Goal: Use online tool/utility: Utilize a website feature to perform a specific function

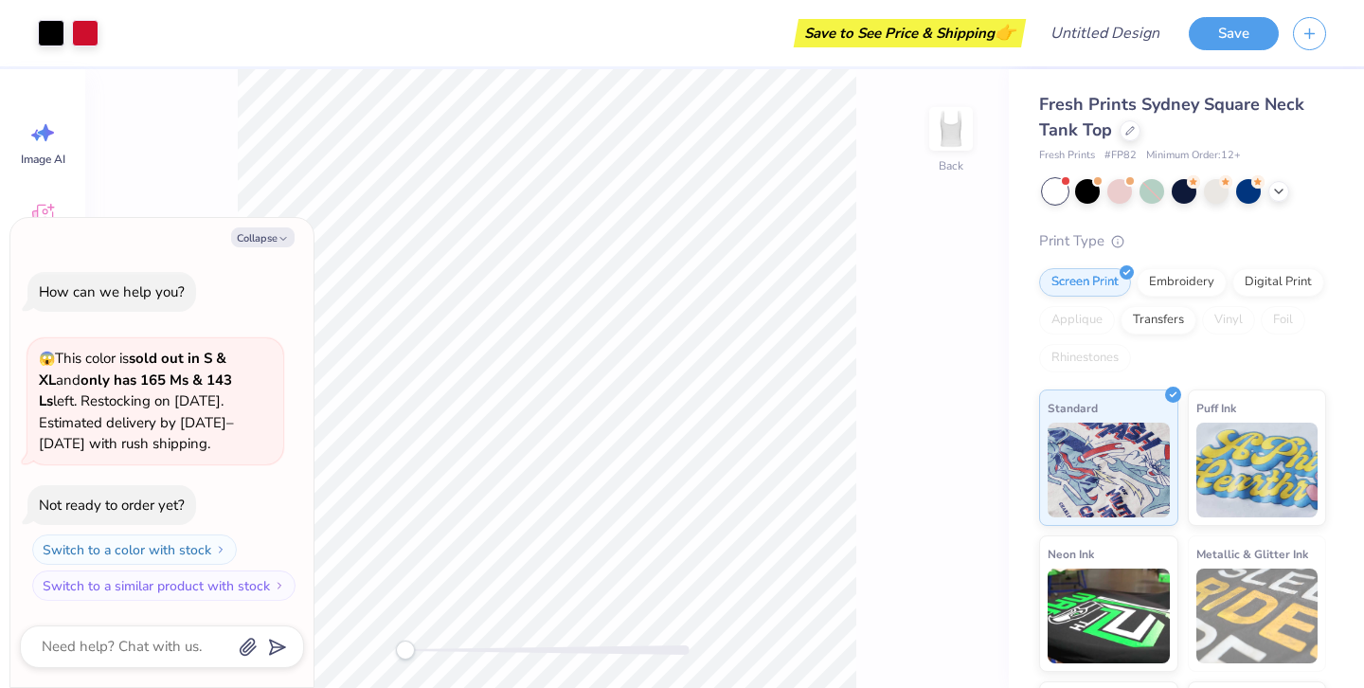
click at [1235, 157] on span "Minimum Order: 12 +" at bounding box center [1193, 156] width 95 height 16
click at [1225, 155] on span "Minimum Order: 12 +" at bounding box center [1193, 156] width 95 height 16
click at [1235, 152] on span "Minimum Order: 12 +" at bounding box center [1193, 156] width 95 height 16
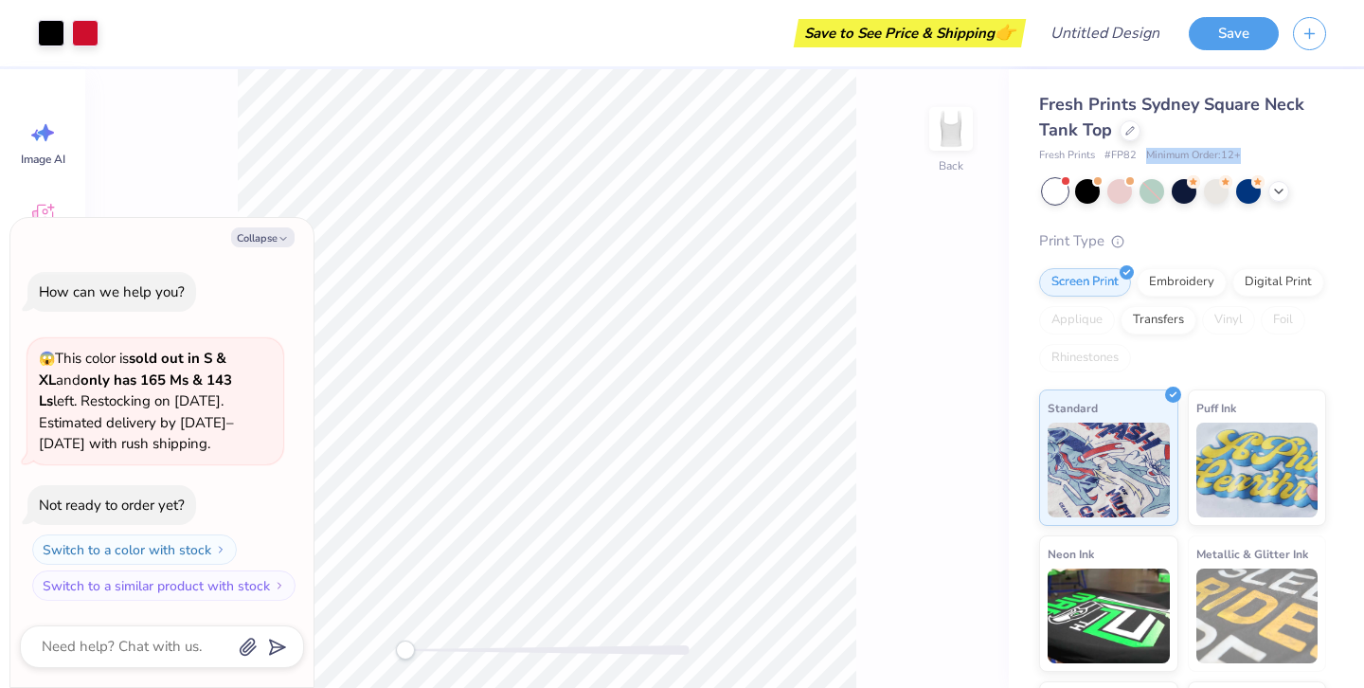
click at [1235, 152] on span "Minimum Order: 12 +" at bounding box center [1193, 156] width 95 height 16
click at [1255, 148] on div "Fresh Prints # FP82 Minimum Order: 12 +" at bounding box center [1182, 156] width 287 height 16
click at [1209, 151] on span "Minimum Order: 12 +" at bounding box center [1193, 156] width 95 height 16
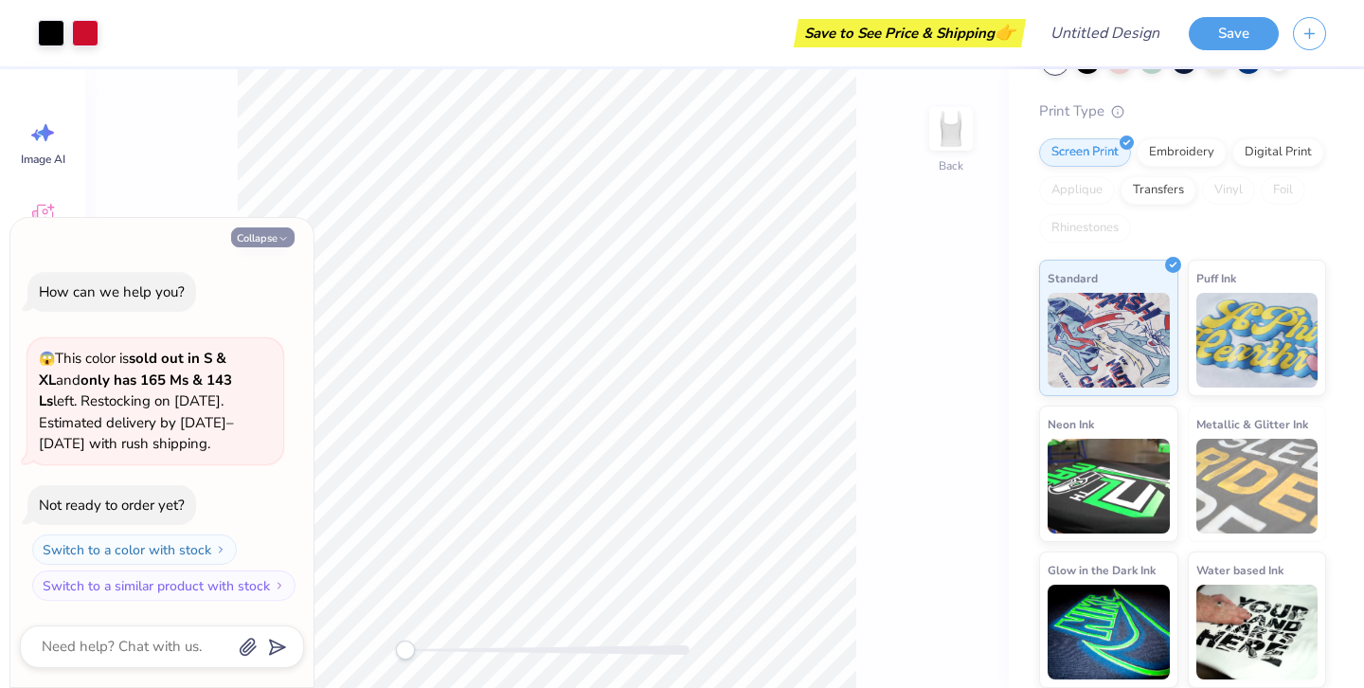
click at [256, 238] on button "Collapse" at bounding box center [262, 237] width 63 height 20
type textarea "x"
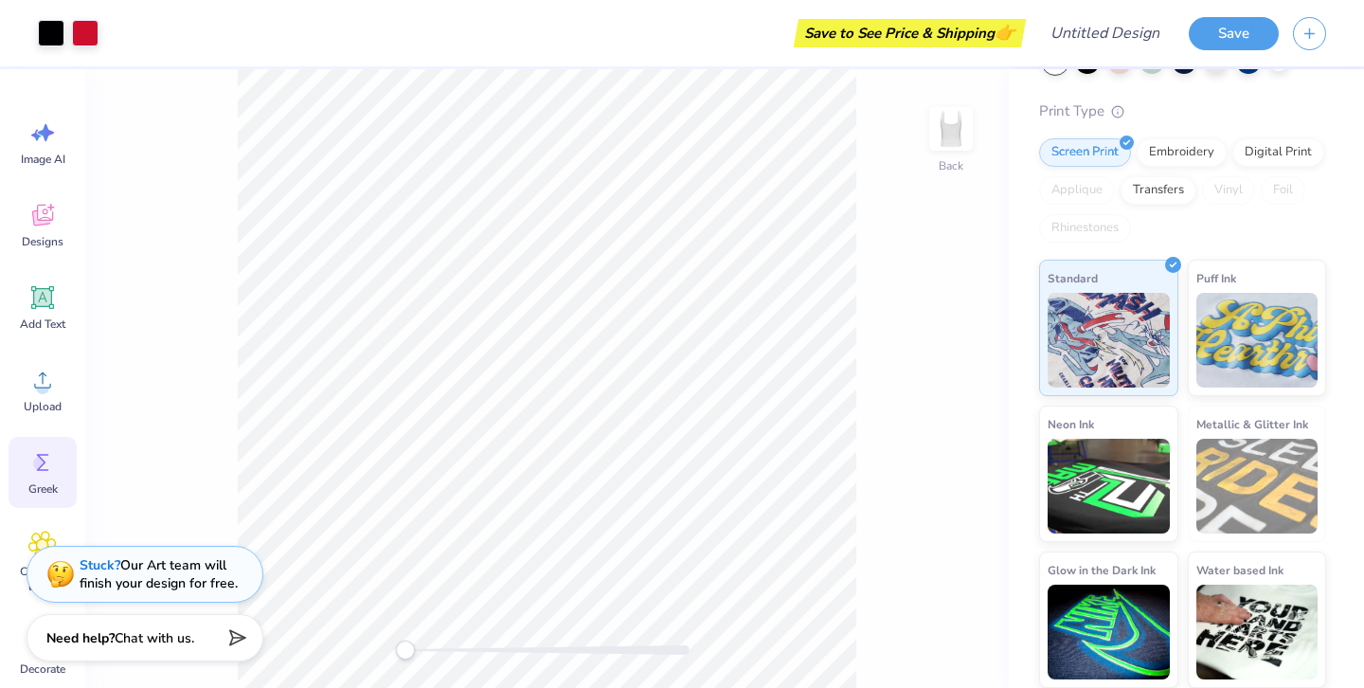
click at [45, 455] on icon at bounding box center [43, 462] width 12 height 17
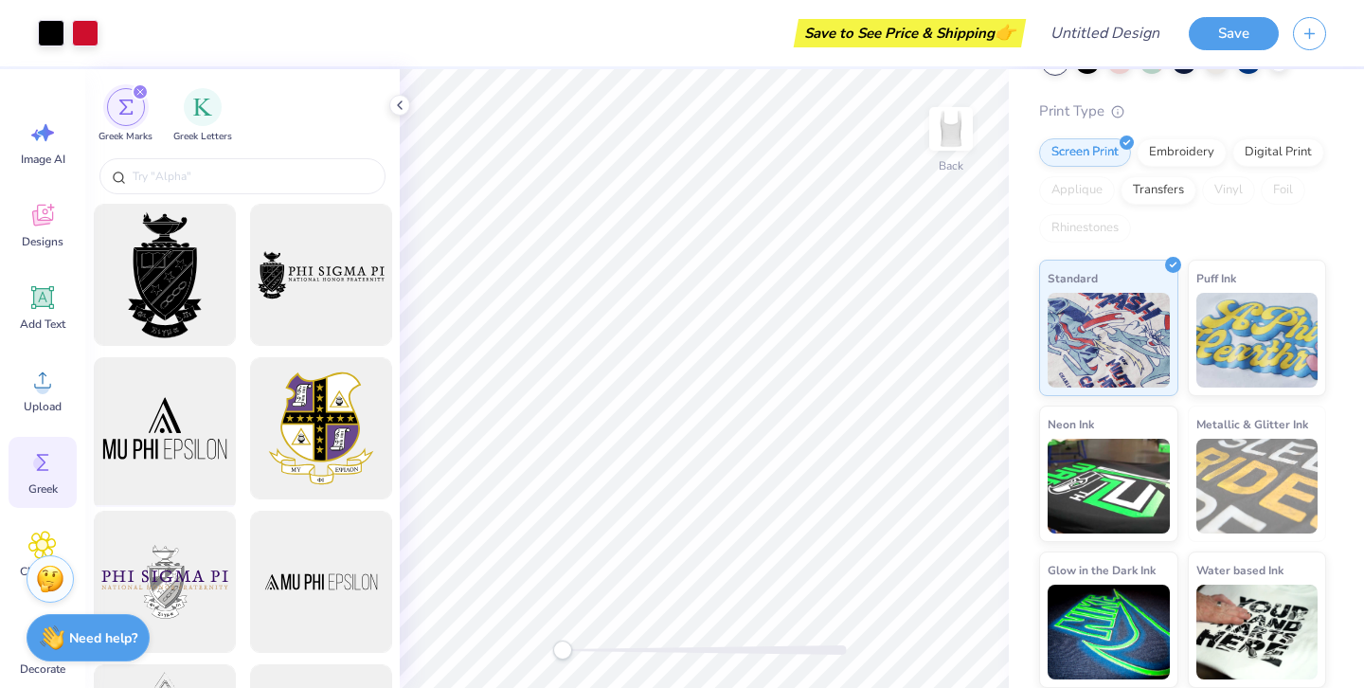
scroll to position [15, 0]
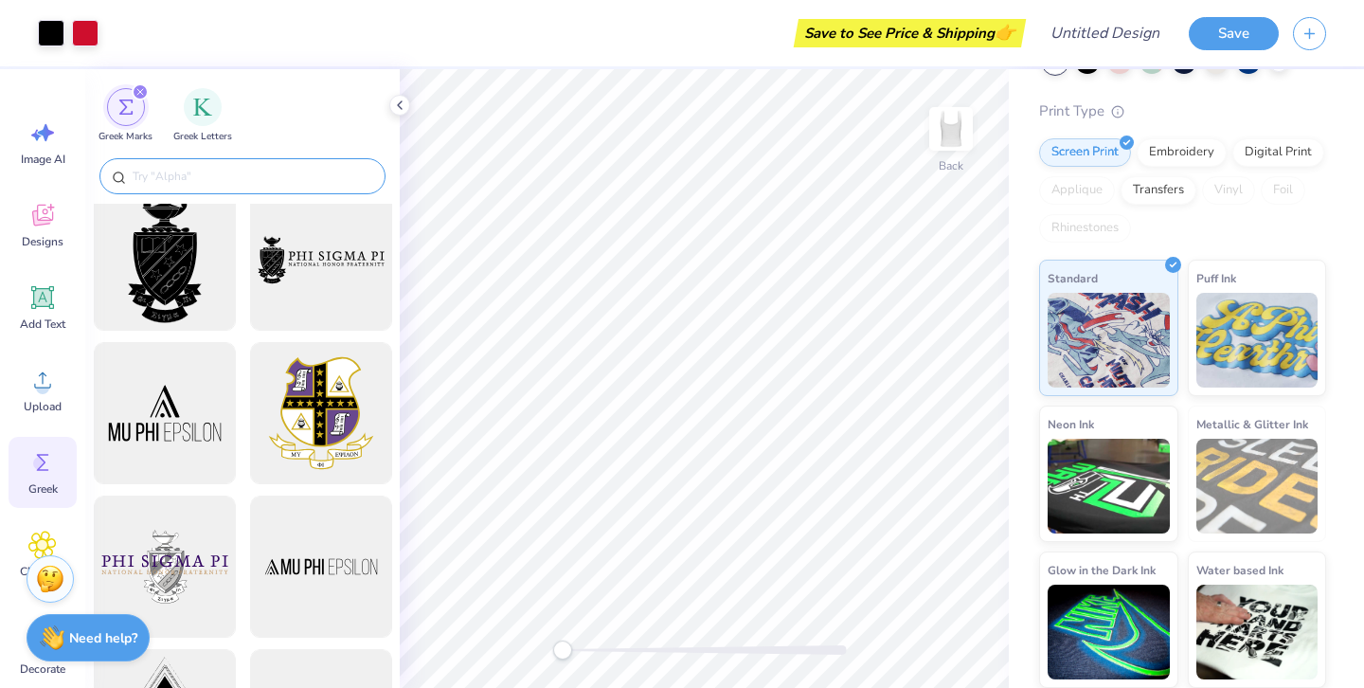
click at [206, 183] on input "text" at bounding box center [252, 176] width 242 height 19
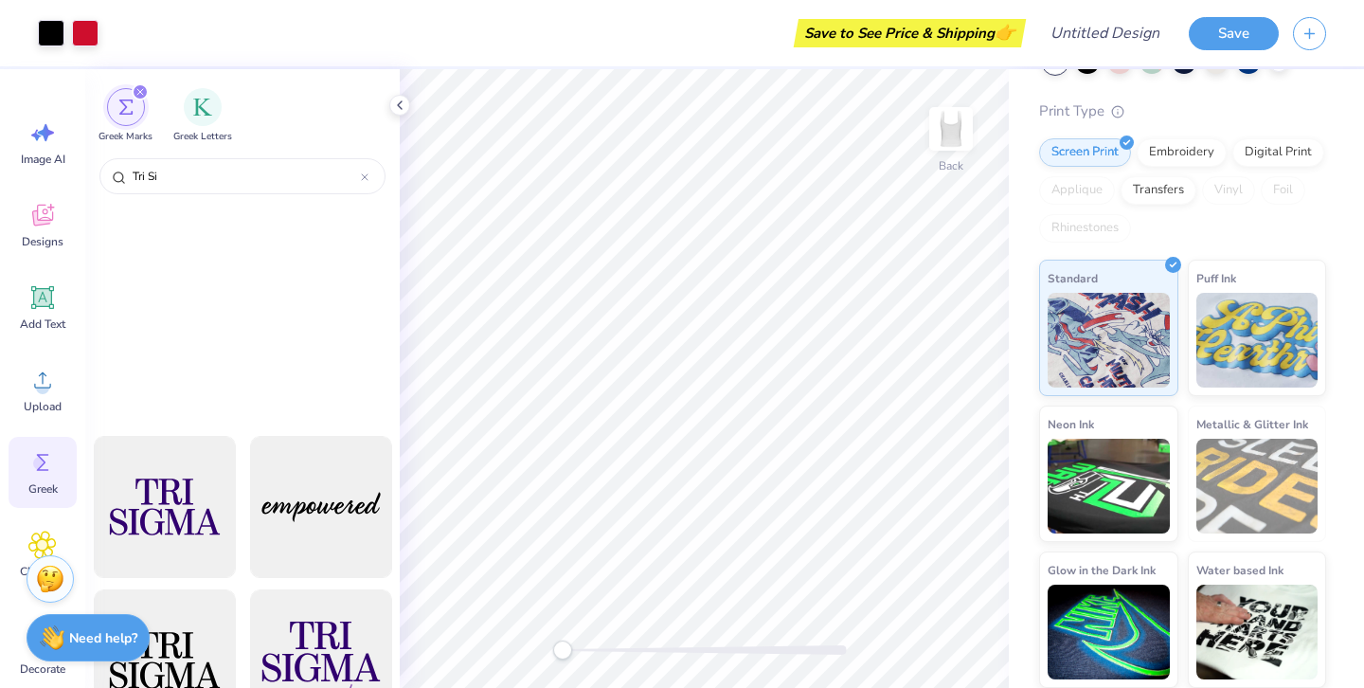
scroll to position [0, 0]
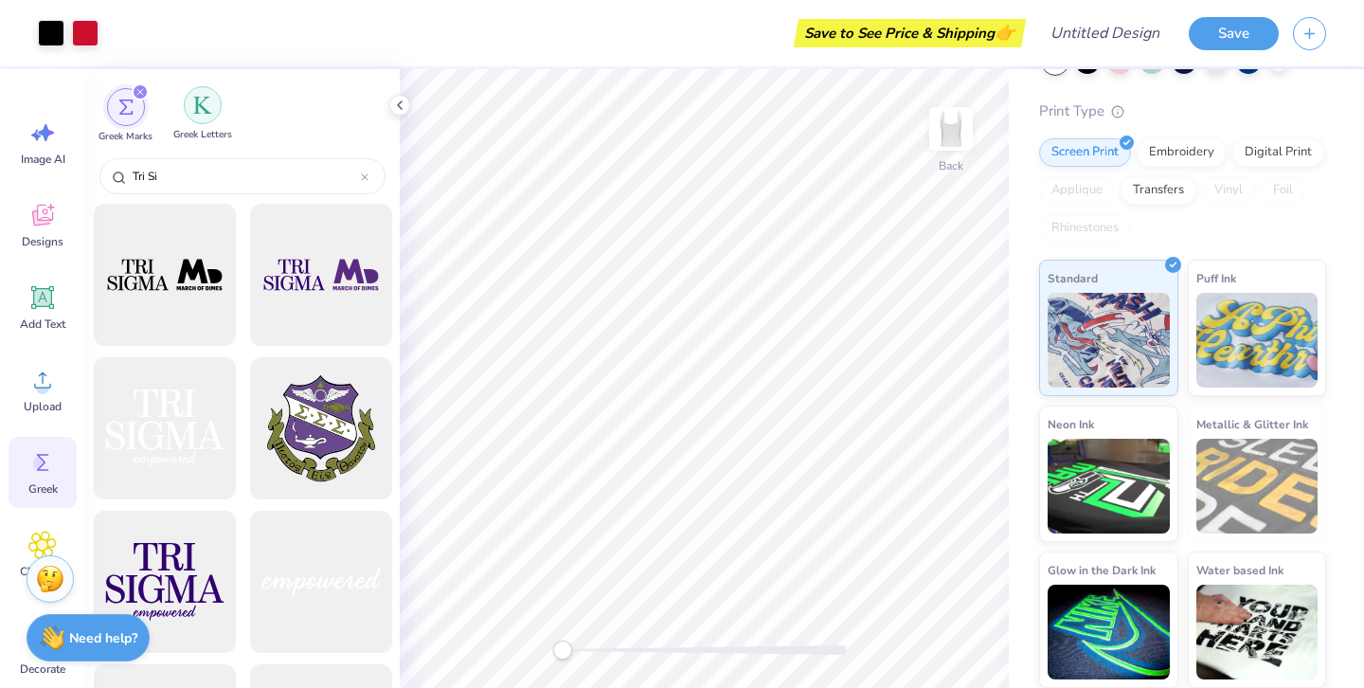
type input "Tri Si"
click at [203, 119] on div "filter for Greek Letters" at bounding box center [203, 105] width 38 height 38
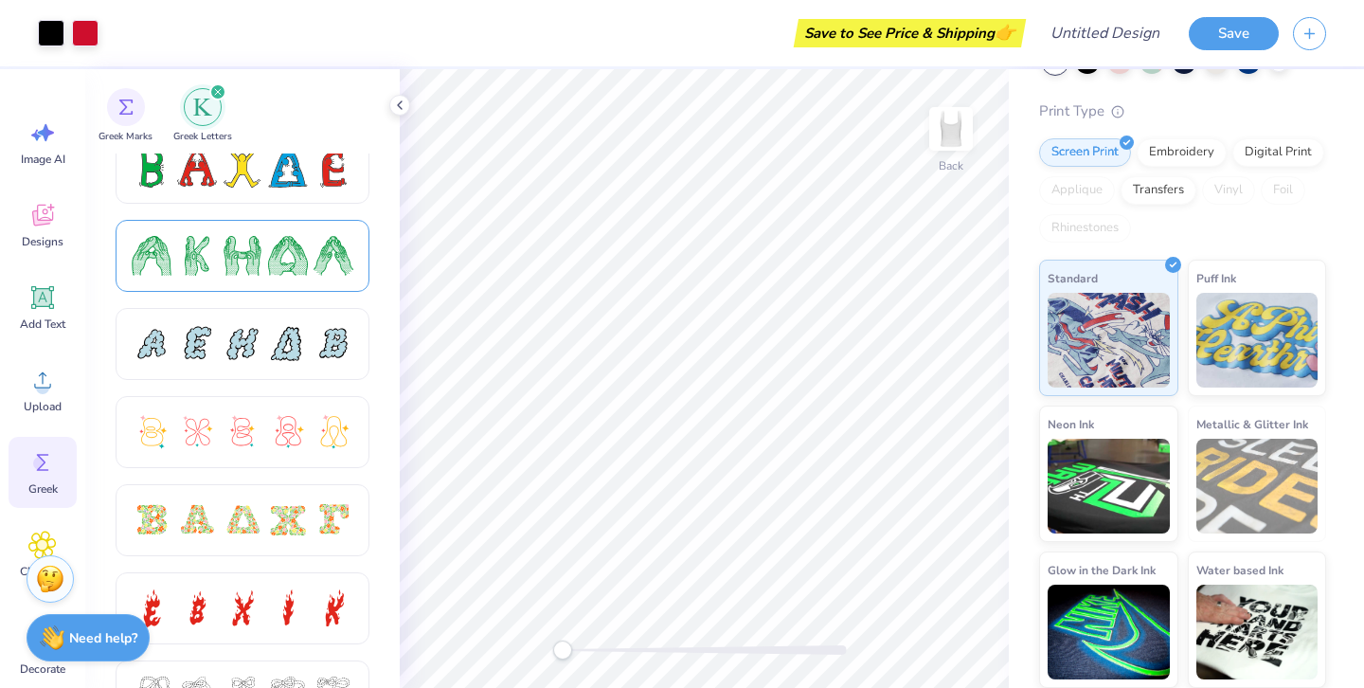
scroll to position [283, 0]
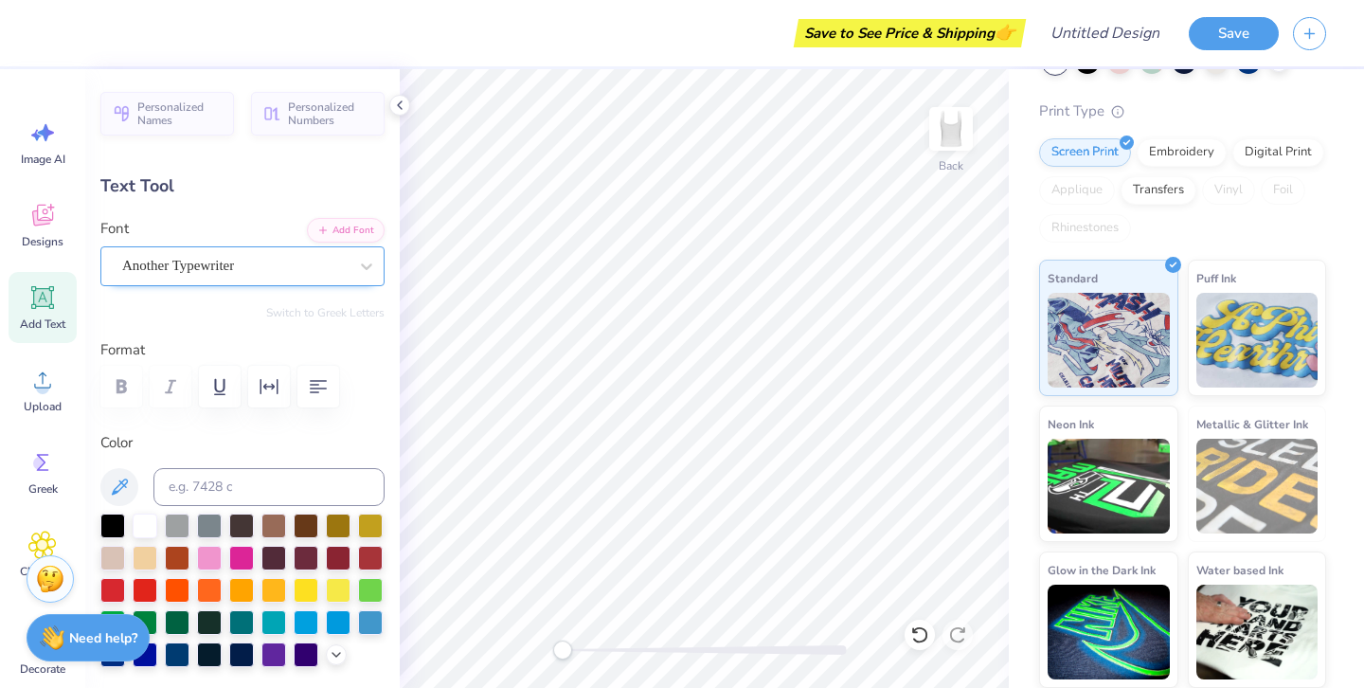
click at [329, 266] on div "Another Typewriter" at bounding box center [234, 265] width 229 height 29
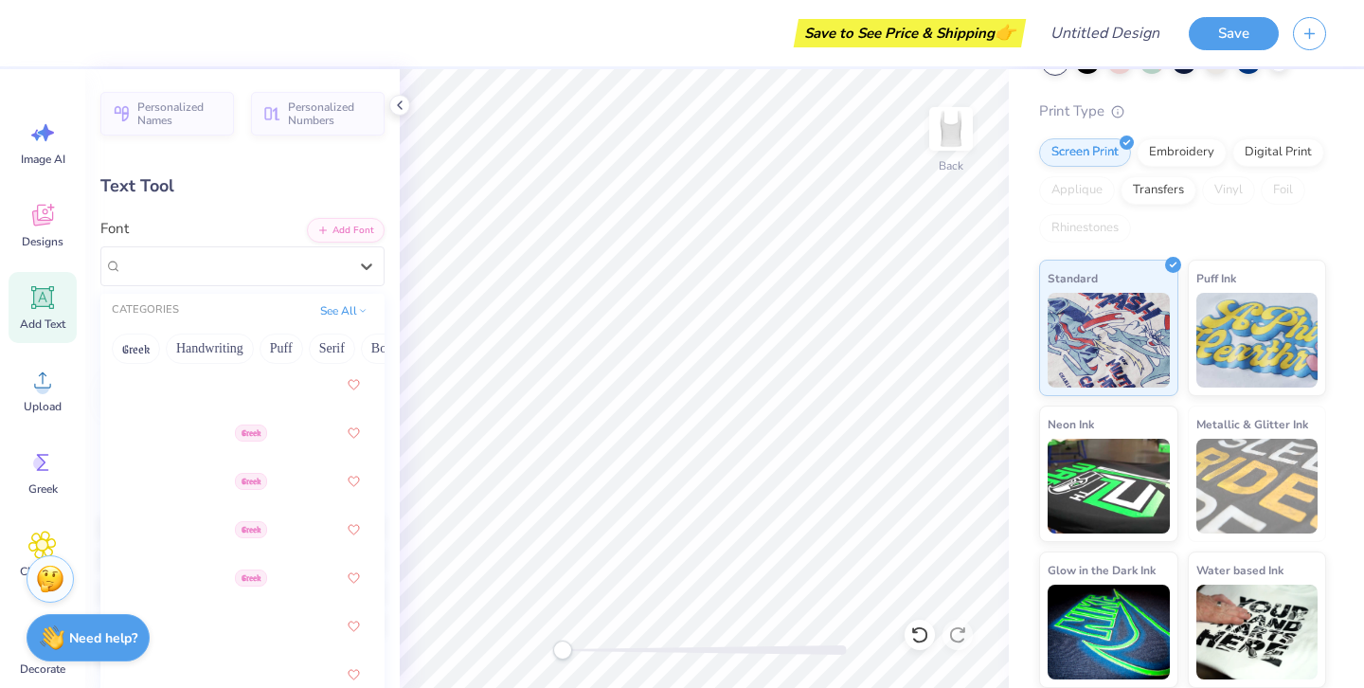
scroll to position [313, 0]
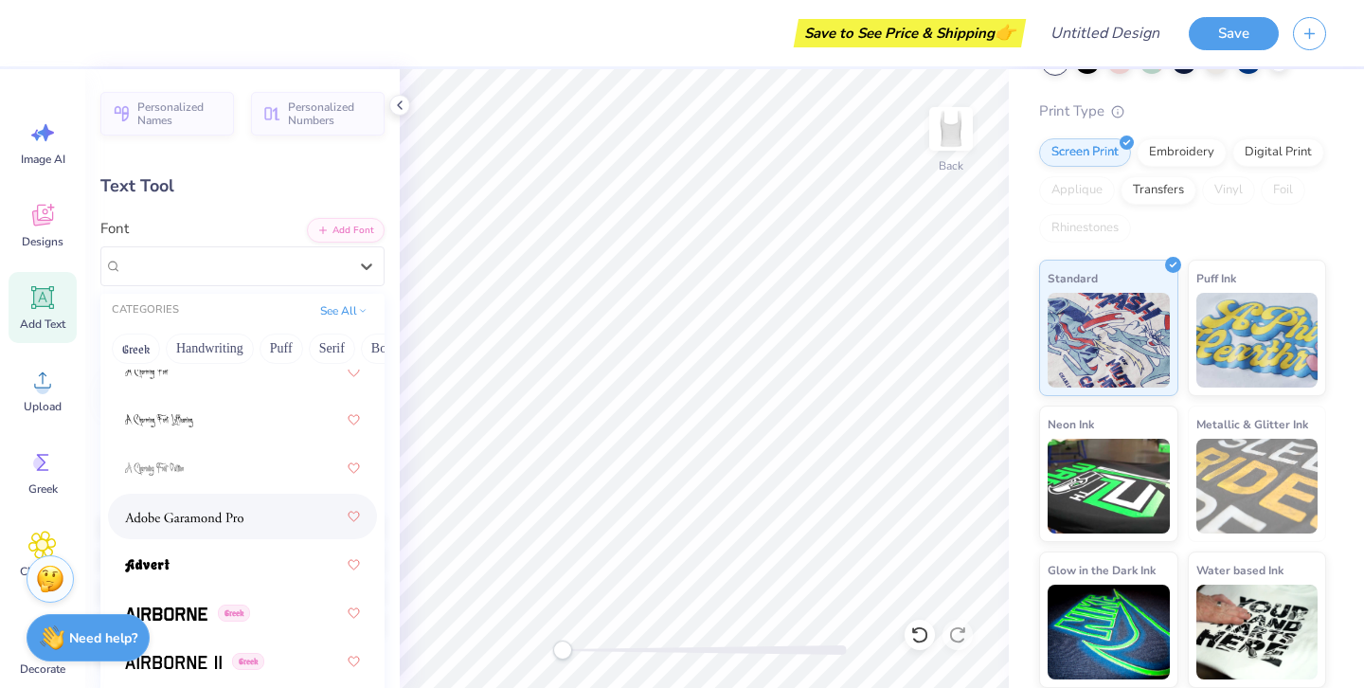
click at [232, 513] on img at bounding box center [184, 516] width 118 height 13
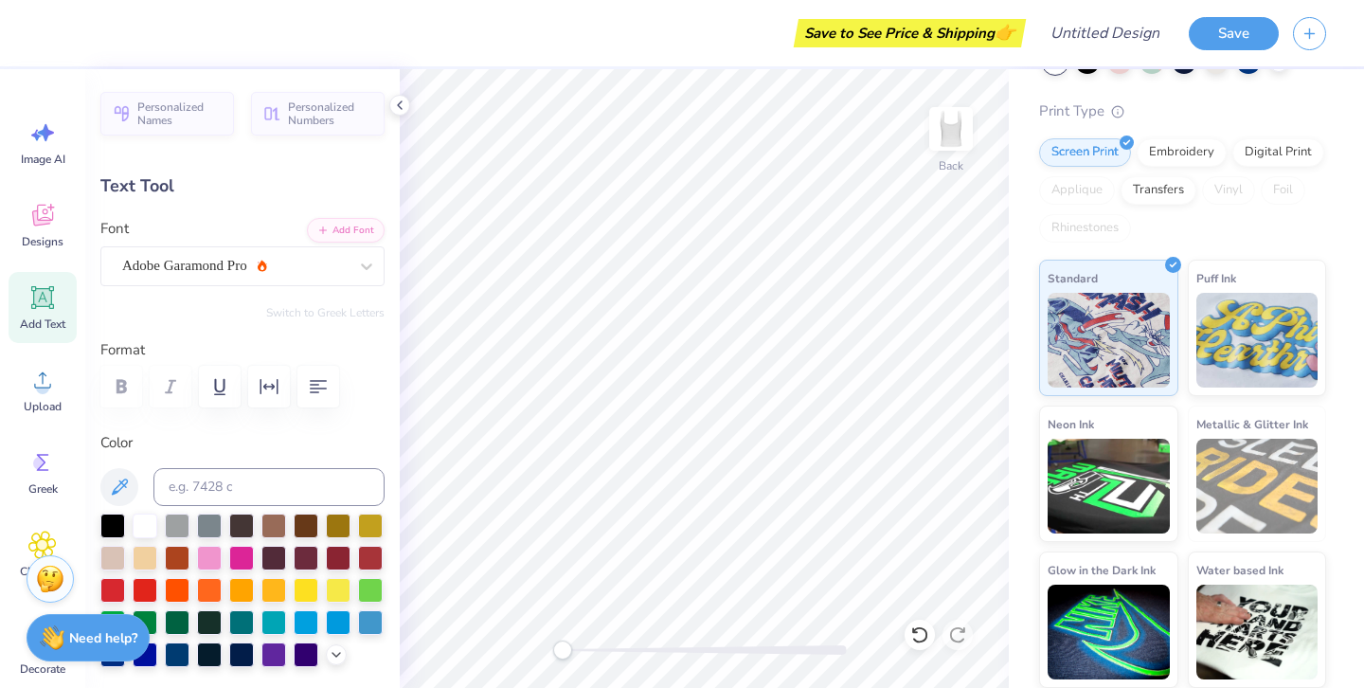
type input "4.65"
type input "3.00"
type input "4.07"
